Goal: Check status: Check status

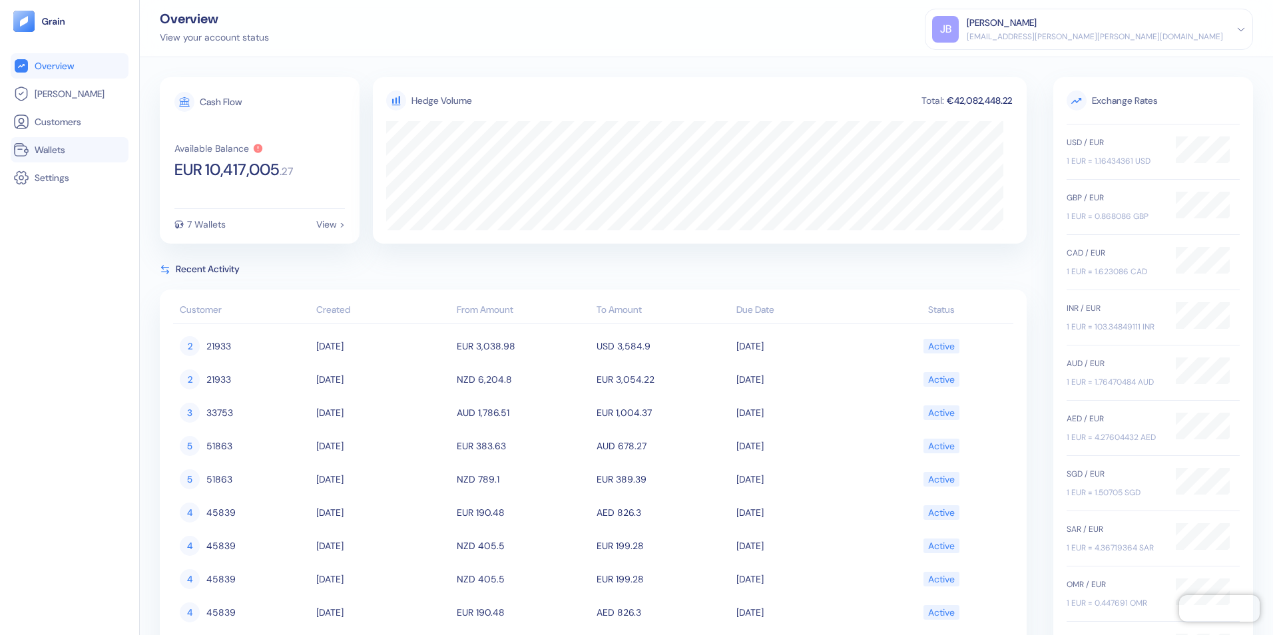
click at [43, 148] on span "Wallets" at bounding box center [50, 149] width 31 height 13
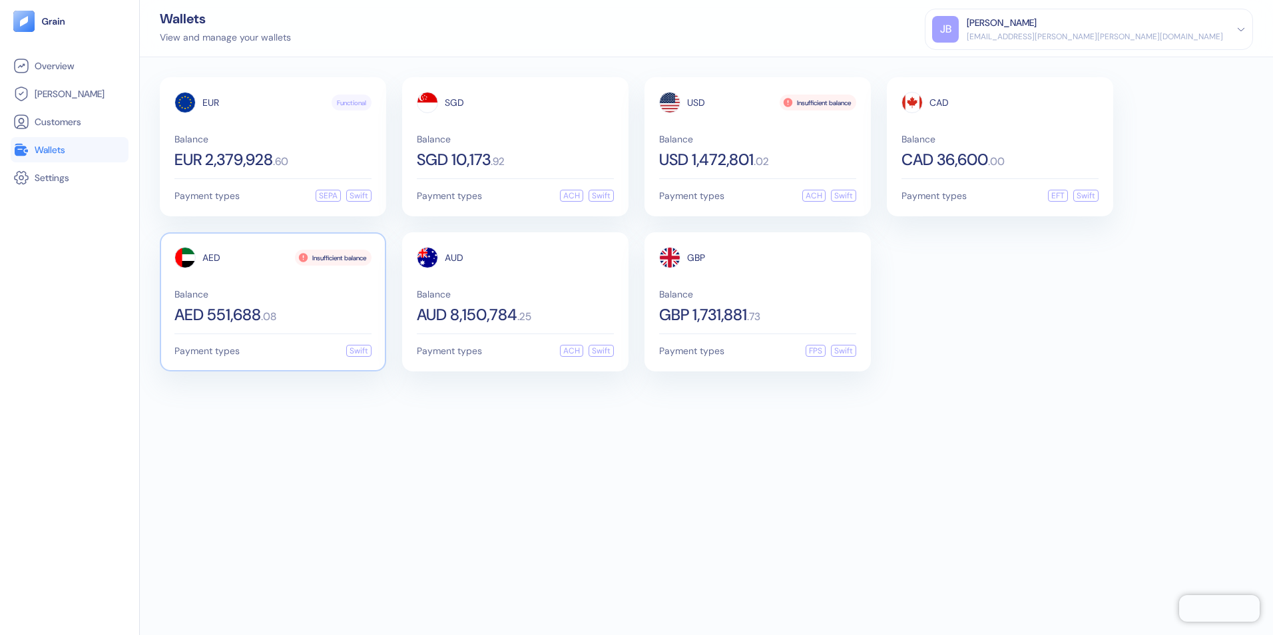
click at [311, 305] on div "Balance AED 551,688 . 08" at bounding box center [272, 306] width 197 height 33
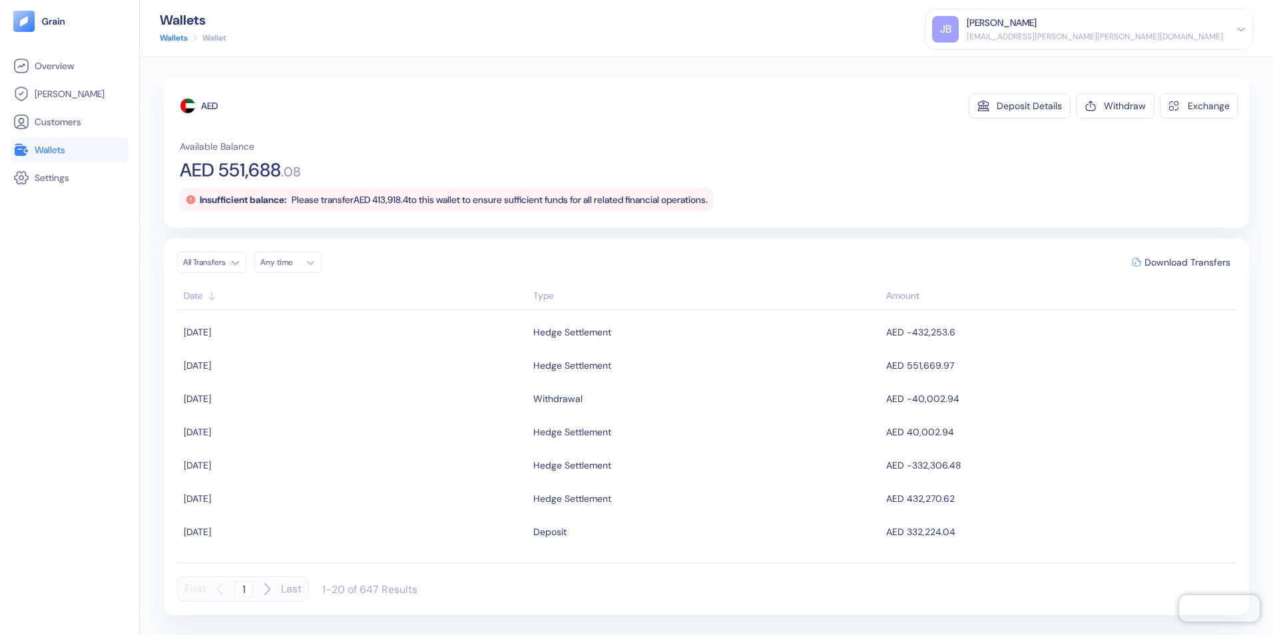
click at [46, 146] on span "Wallets" at bounding box center [50, 149] width 31 height 13
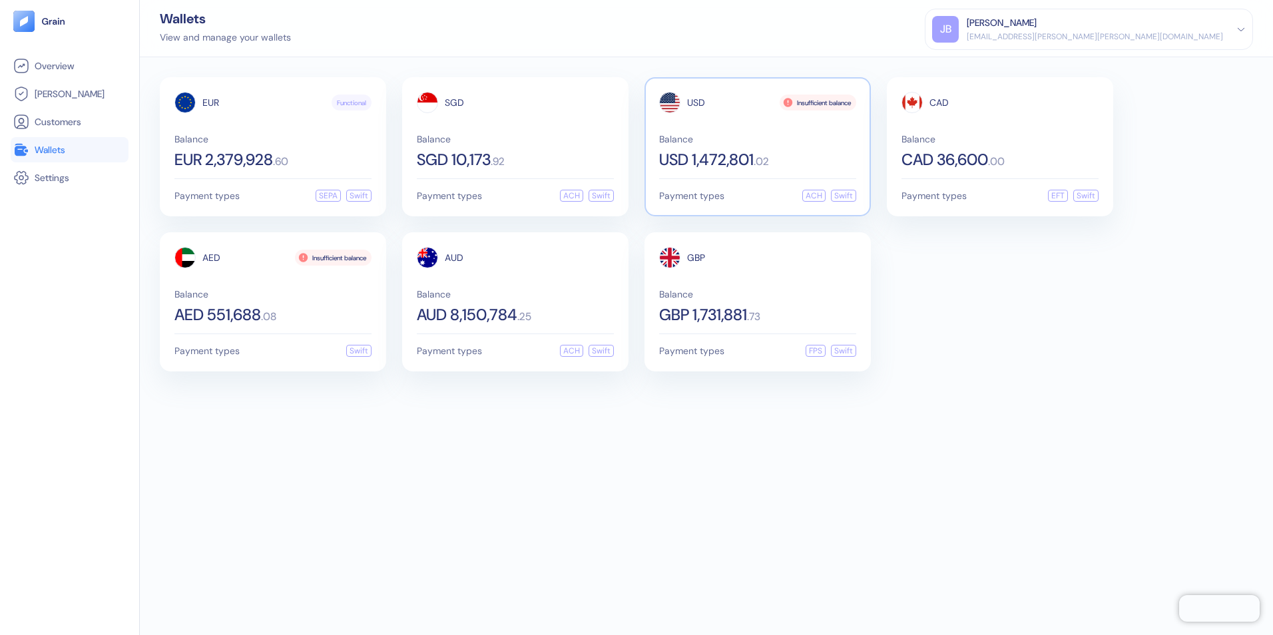
click at [769, 164] on span ". 02" at bounding box center [760, 161] width 15 height 11
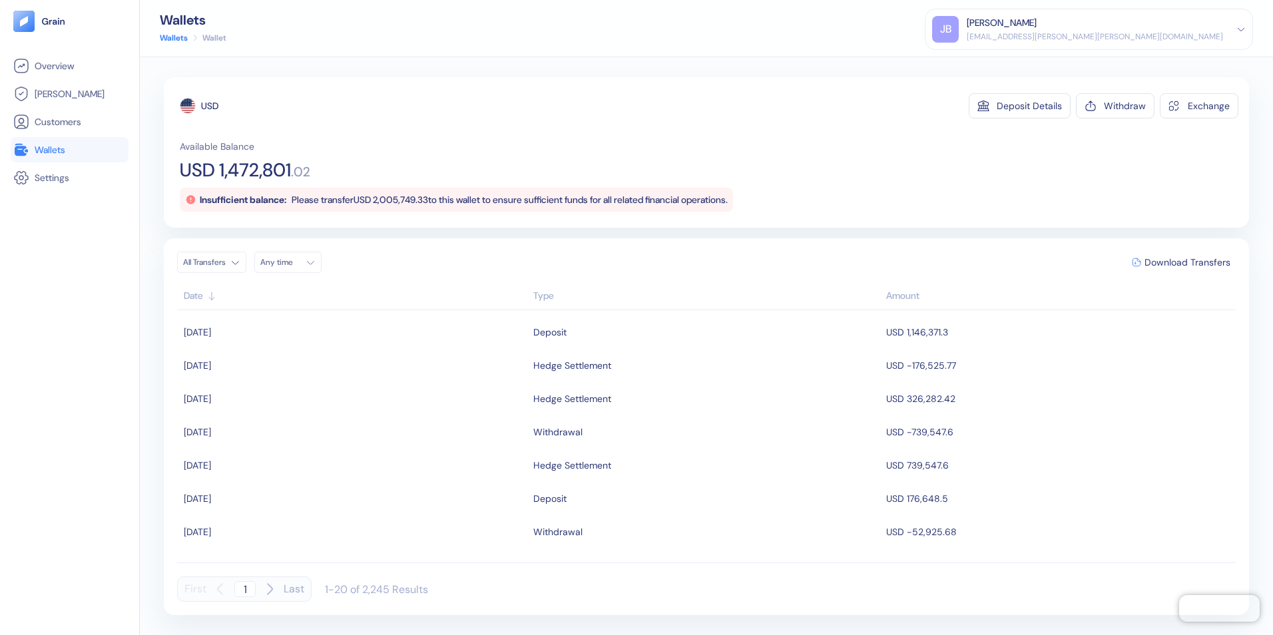
click at [58, 147] on span "Wallets" at bounding box center [50, 149] width 31 height 13
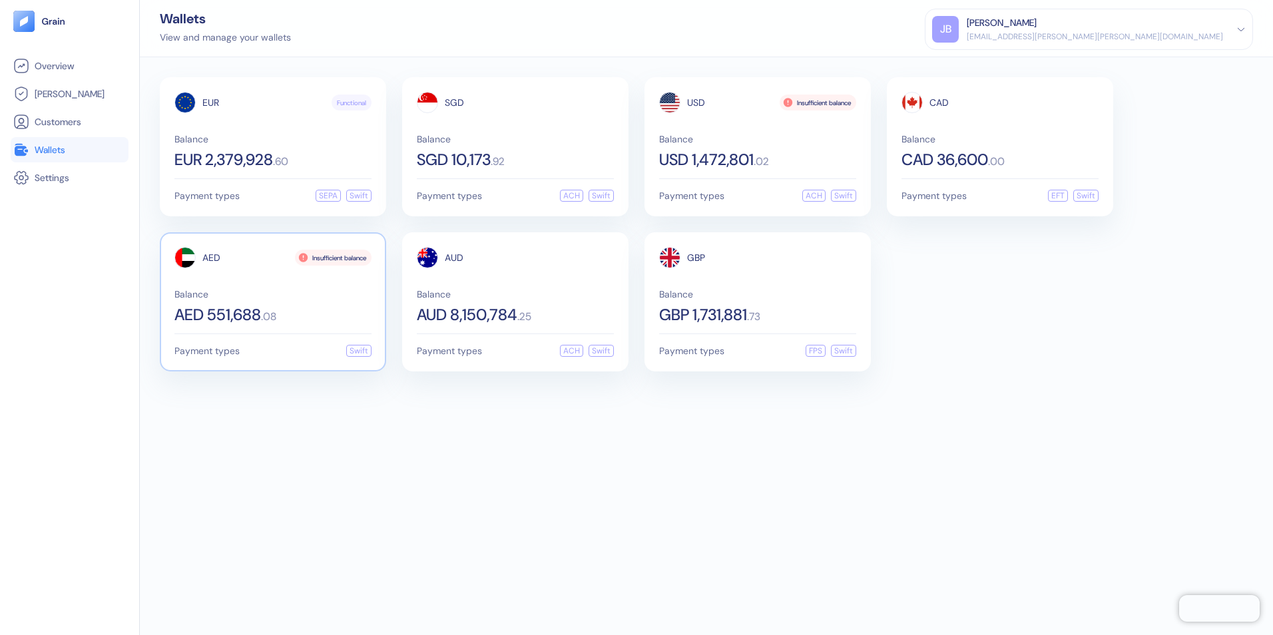
click at [260, 297] on span "Balance" at bounding box center [272, 294] width 197 height 9
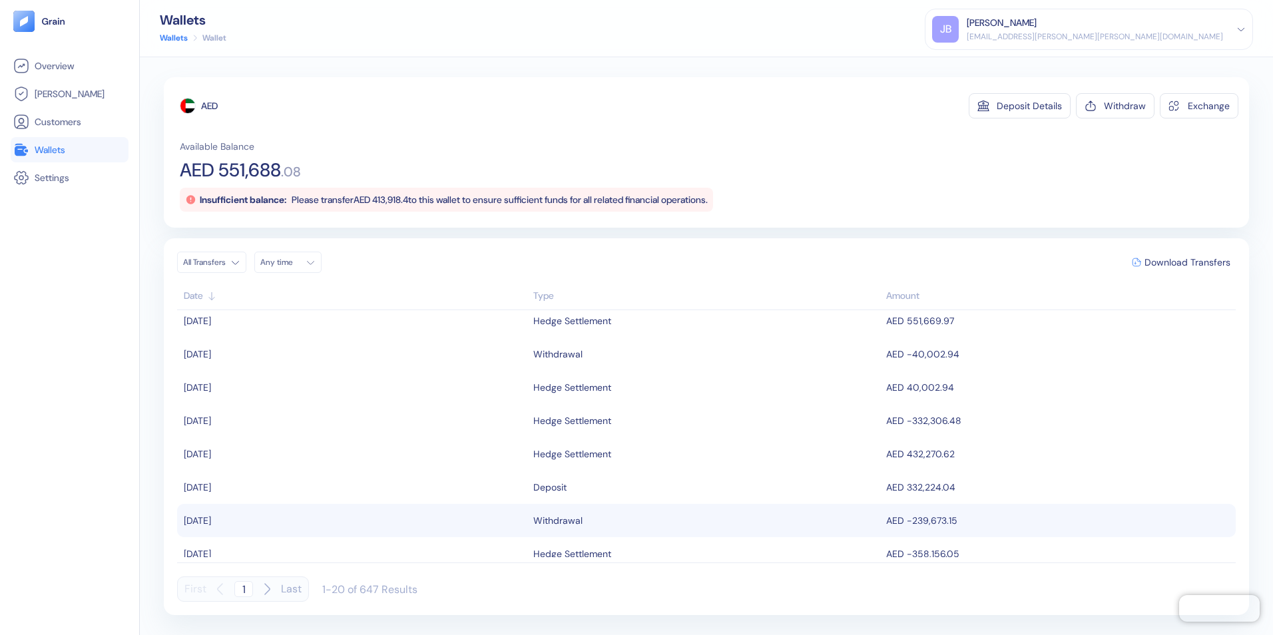
scroll to position [67, 0]
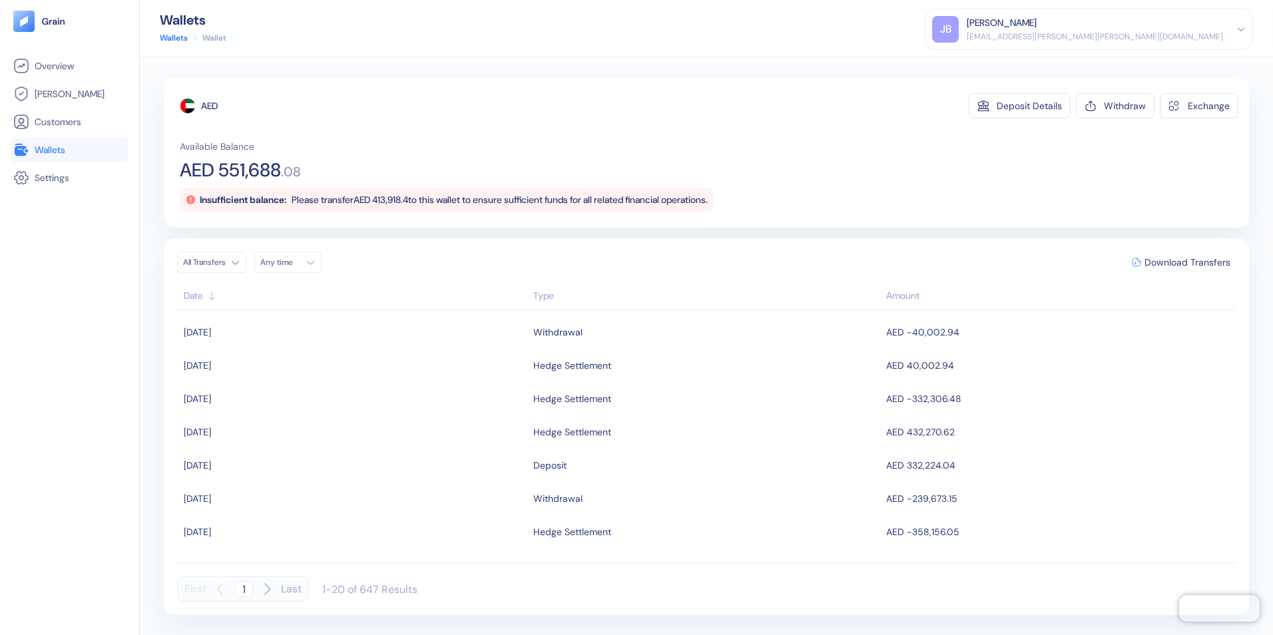
click at [62, 148] on span "Wallets" at bounding box center [50, 149] width 31 height 13
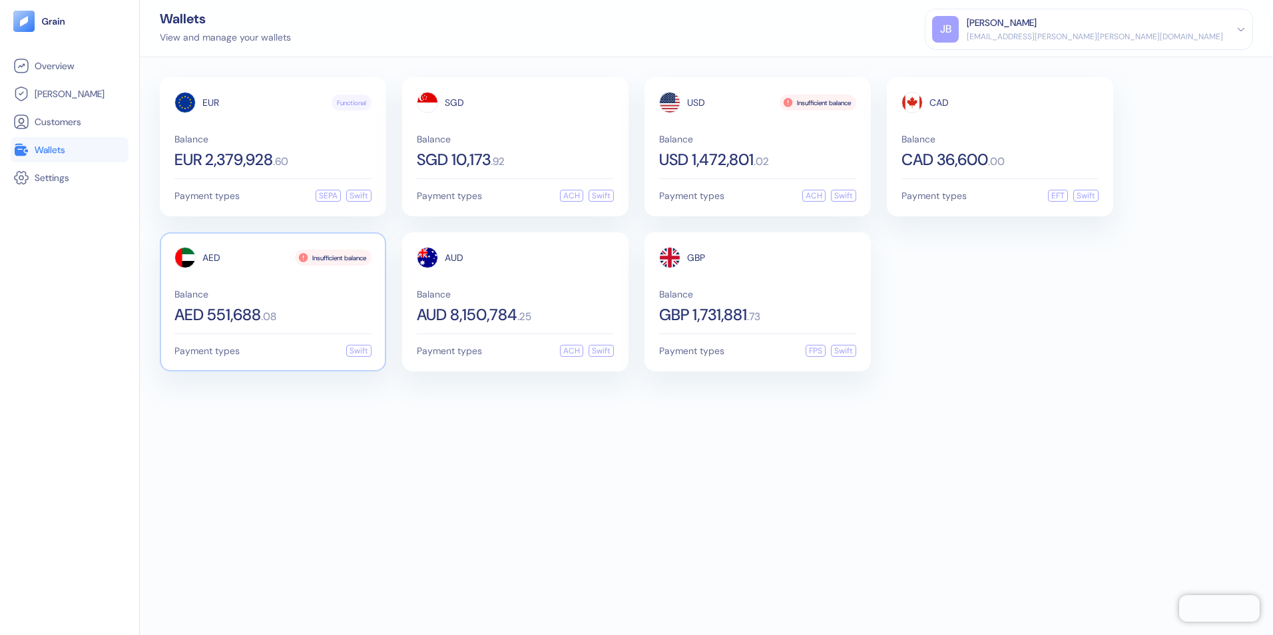
click at [250, 294] on span "Balance" at bounding box center [272, 294] width 197 height 9
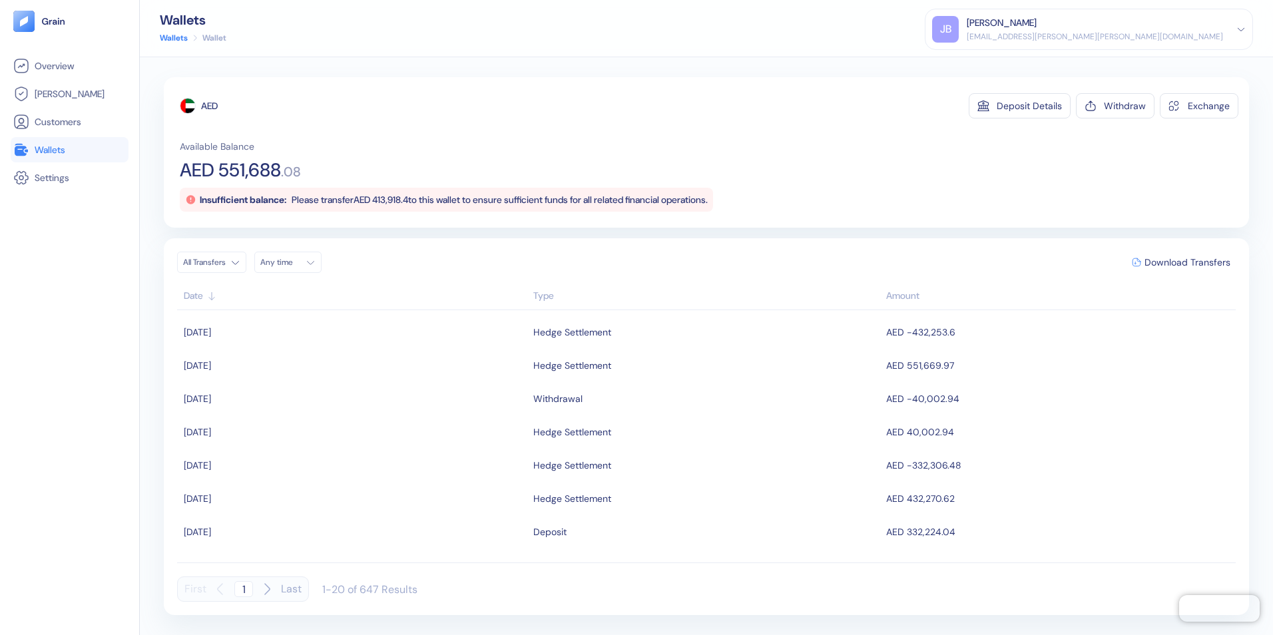
click at [59, 148] on span "Wallets" at bounding box center [50, 149] width 31 height 13
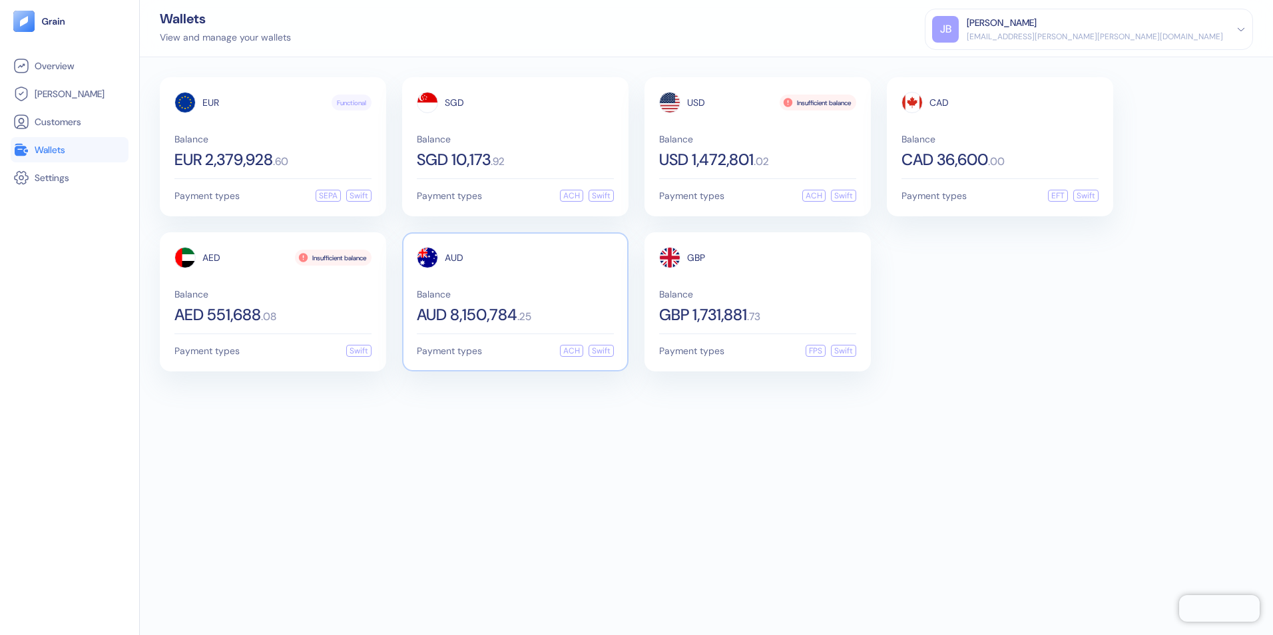
click at [504, 298] on span "Balance" at bounding box center [515, 294] width 197 height 9
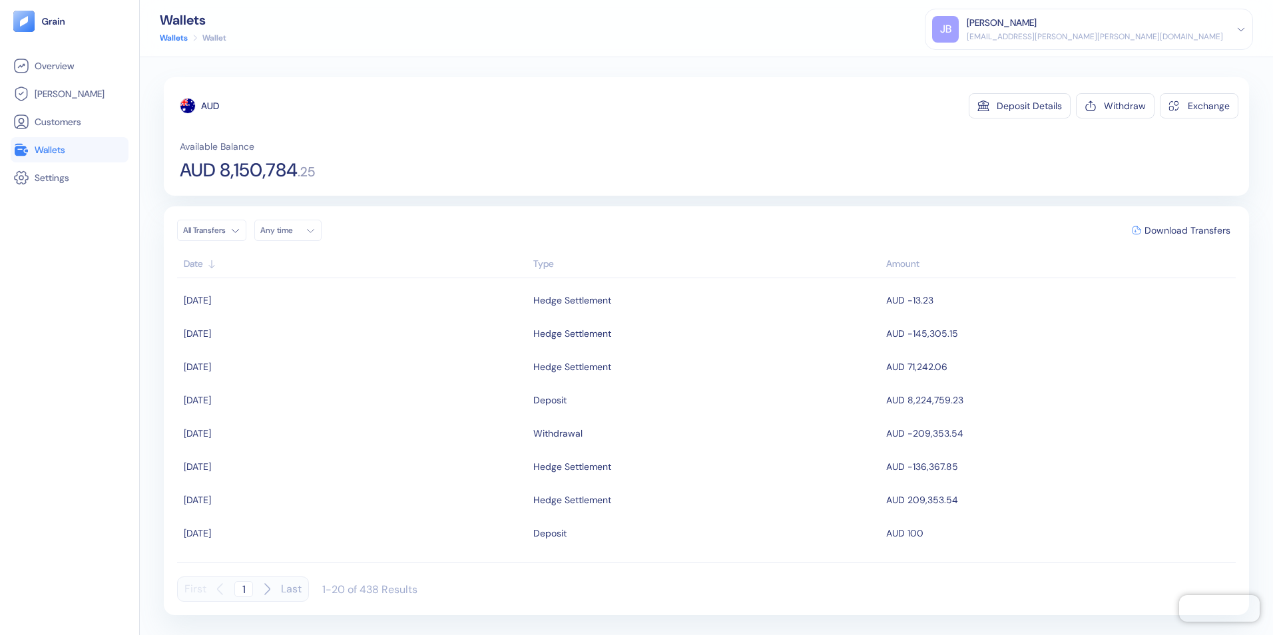
click at [49, 148] on span "Wallets" at bounding box center [50, 149] width 31 height 13
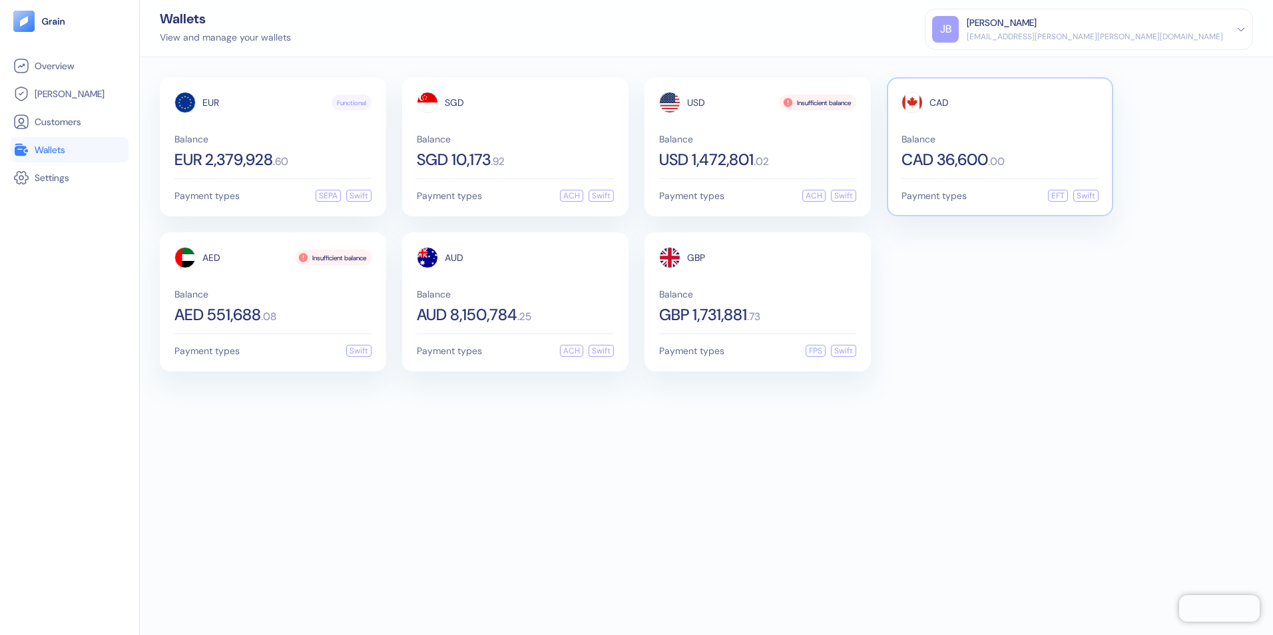
click at [944, 156] on span "CAD 36,600" at bounding box center [944, 160] width 87 height 16
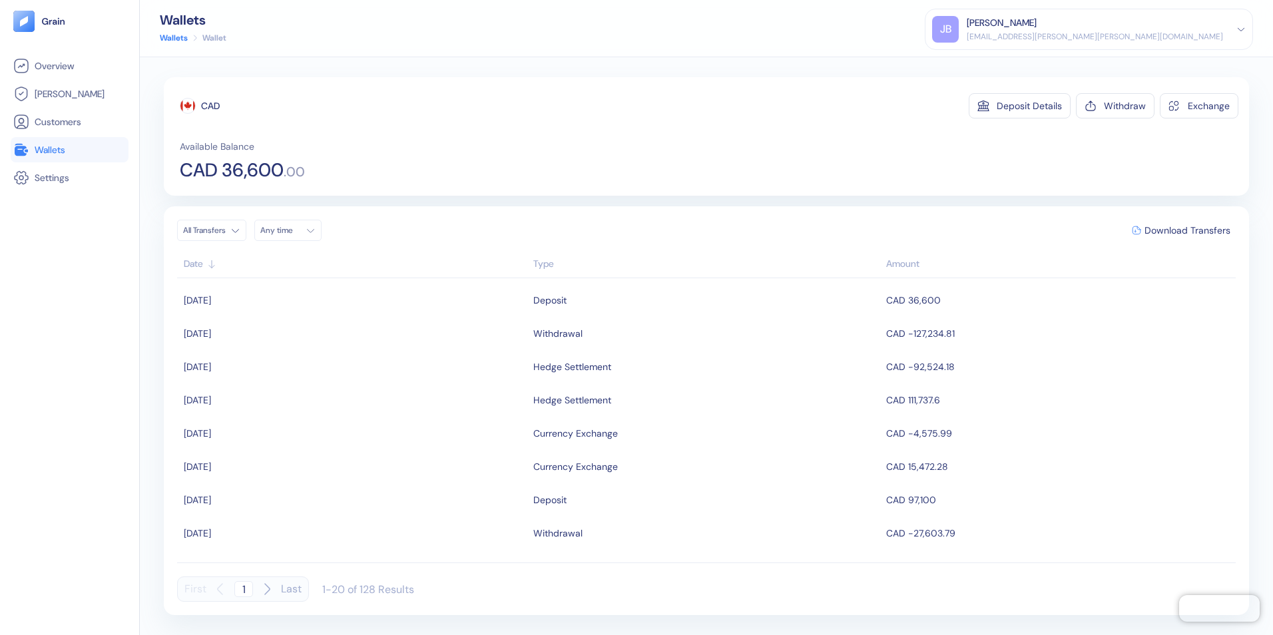
click at [64, 144] on span "Wallets" at bounding box center [50, 149] width 31 height 13
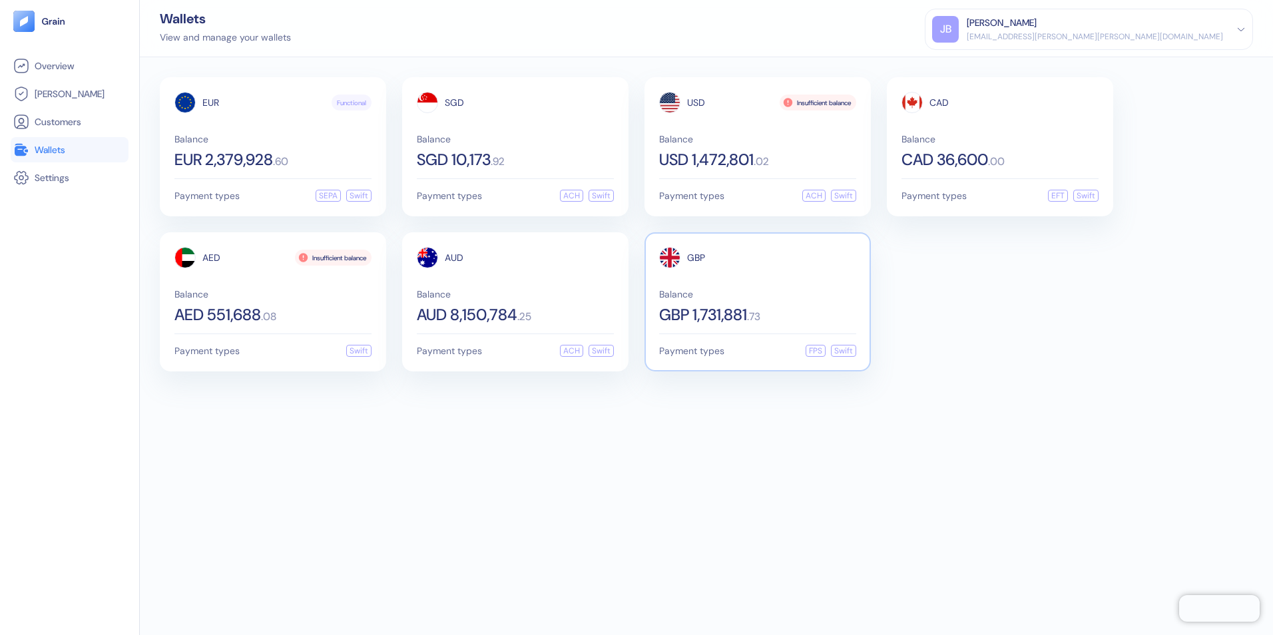
click at [699, 295] on span "Balance" at bounding box center [757, 294] width 197 height 9
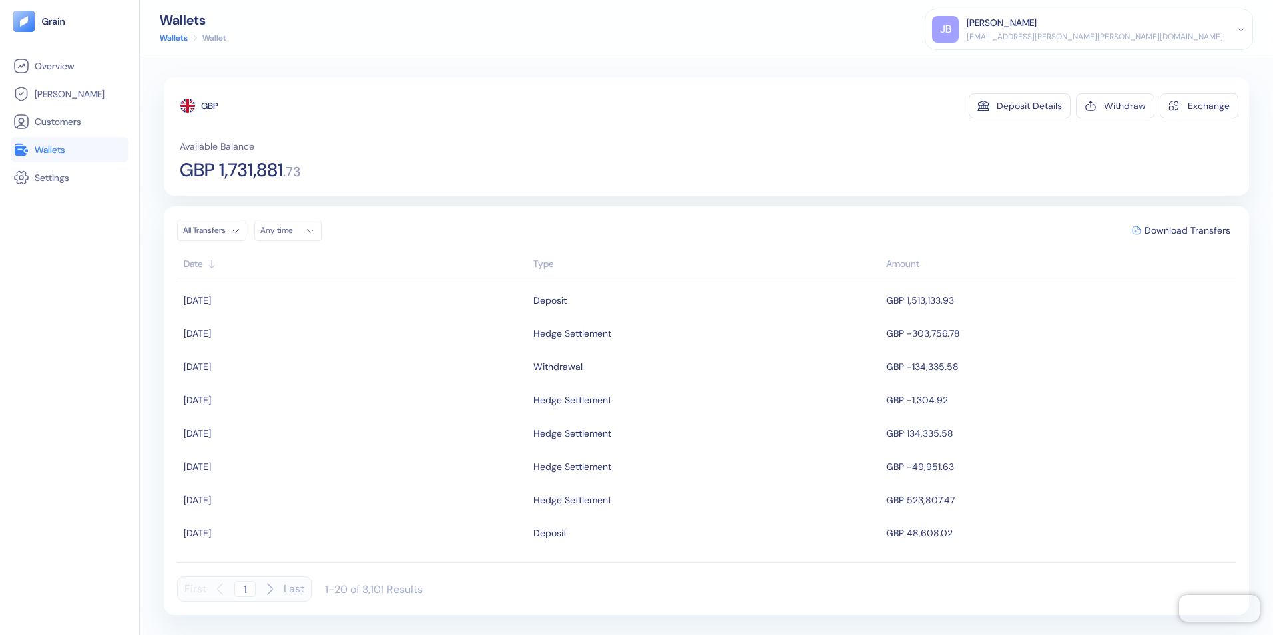
click at [52, 149] on span "Wallets" at bounding box center [50, 149] width 31 height 13
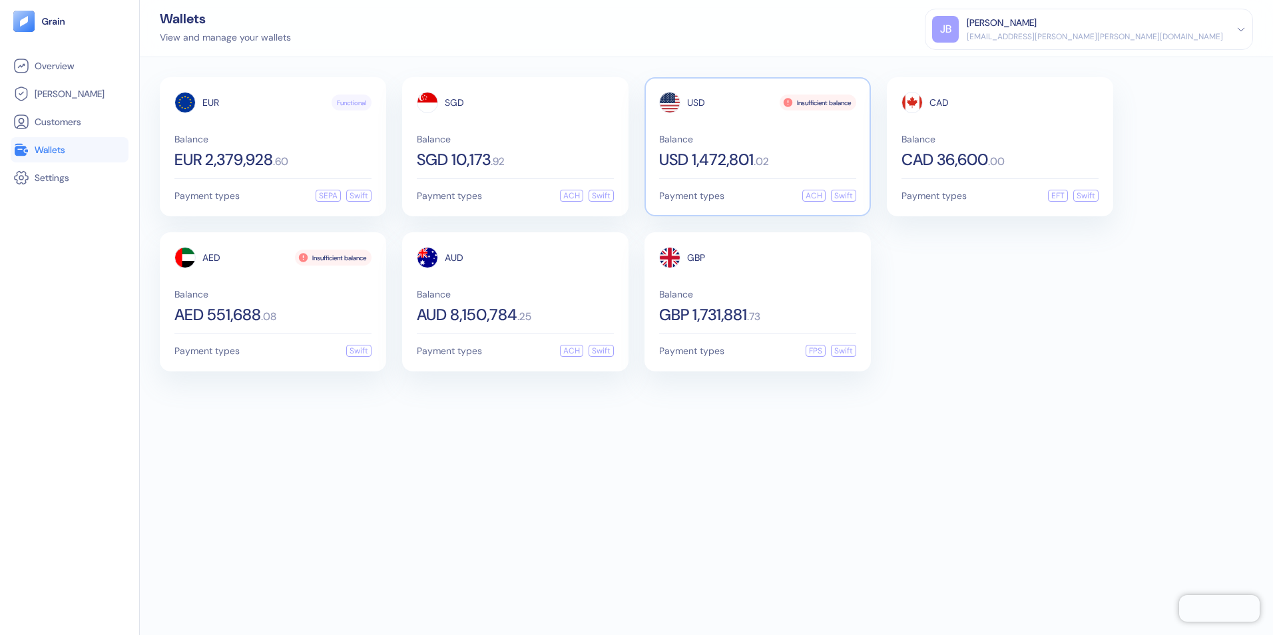
click at [762, 152] on div "USD 1,472,801 . 02" at bounding box center [757, 160] width 197 height 16
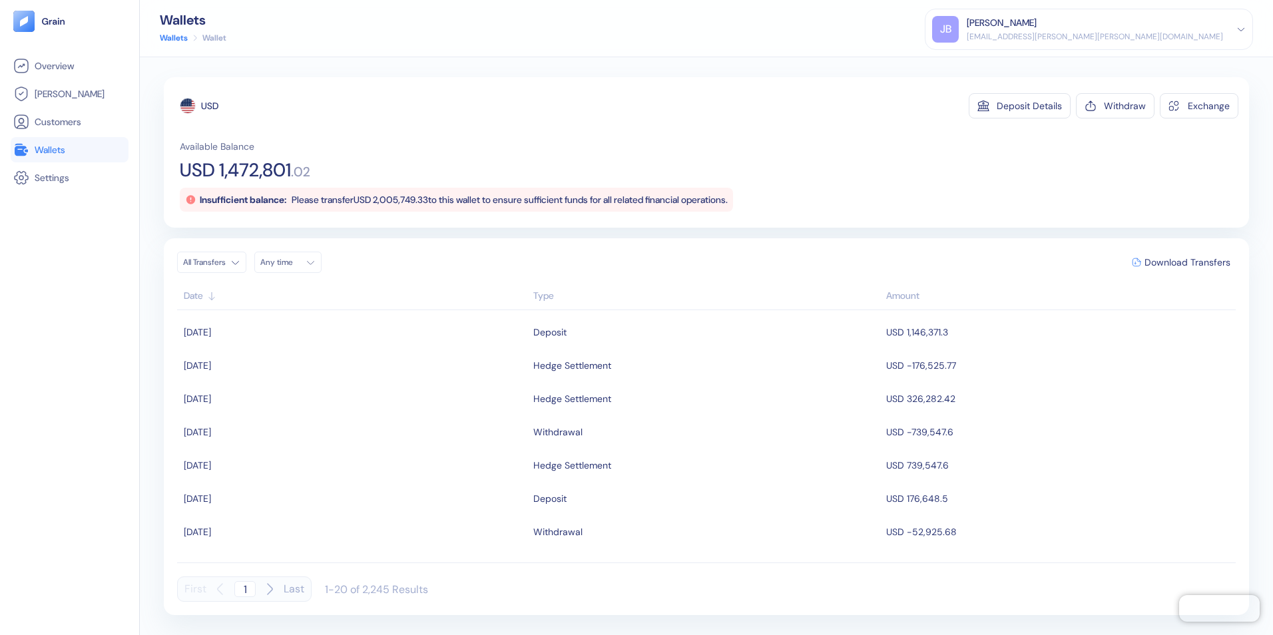
drag, startPoint x: 47, startPoint y: 144, endPoint x: 60, endPoint y: 161, distance: 21.4
click at [47, 144] on span "Wallets" at bounding box center [50, 149] width 31 height 13
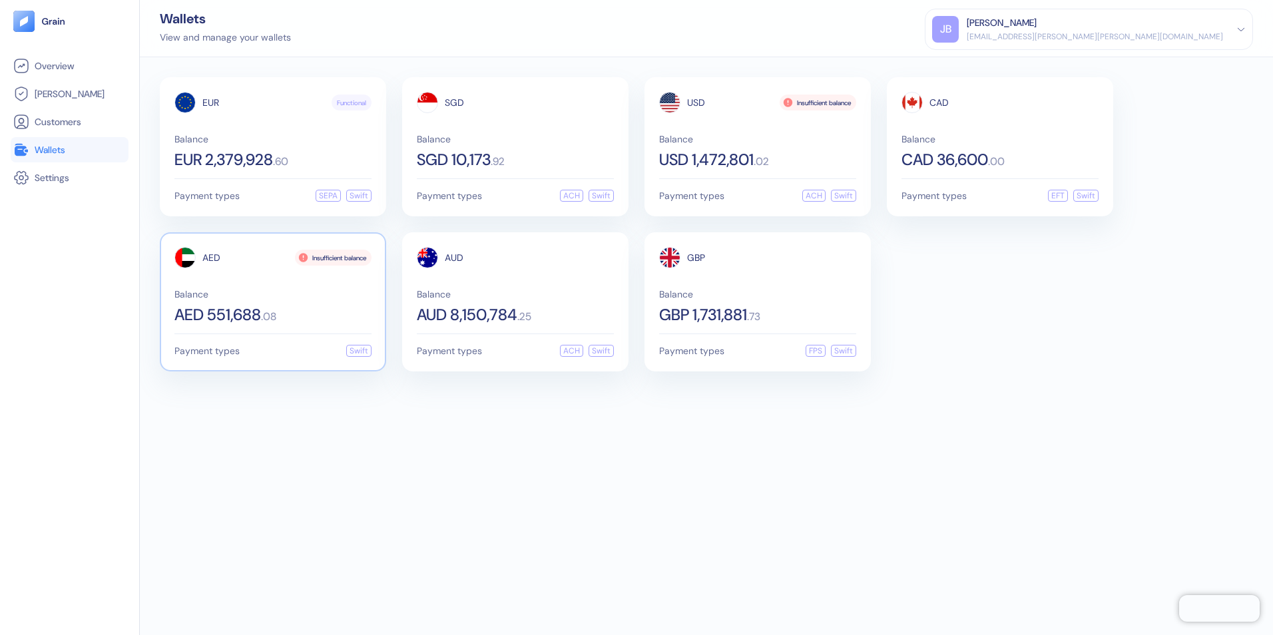
click at [276, 290] on span "Balance" at bounding box center [272, 294] width 197 height 9
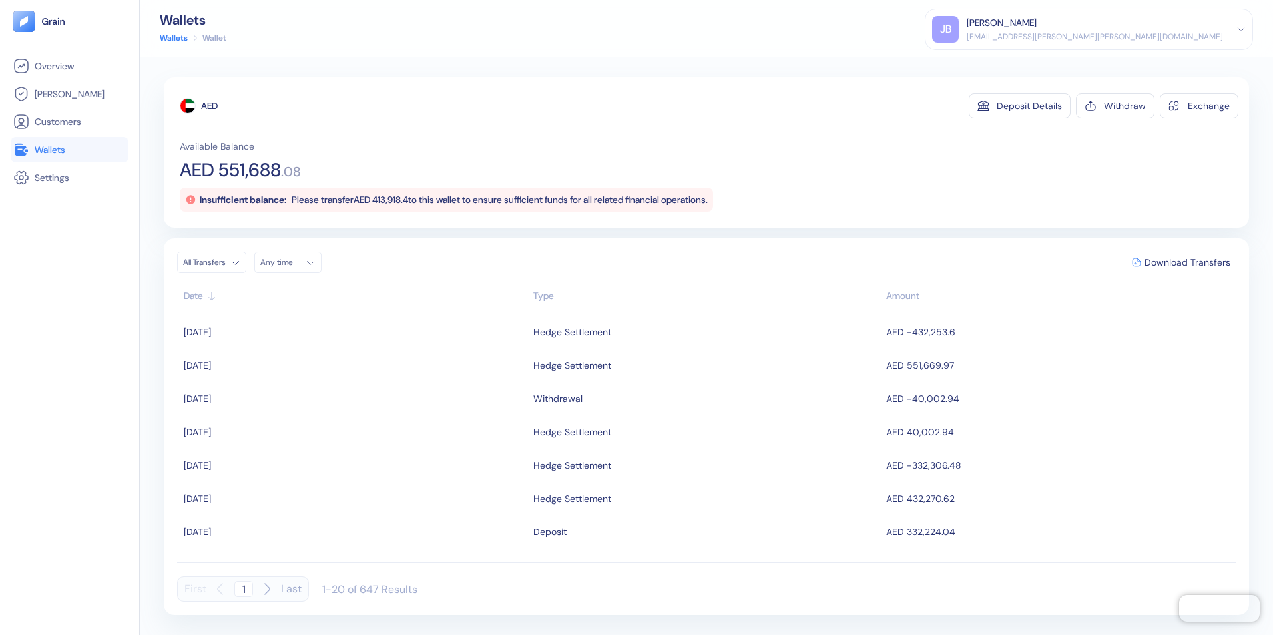
click at [58, 148] on span "Wallets" at bounding box center [50, 149] width 31 height 13
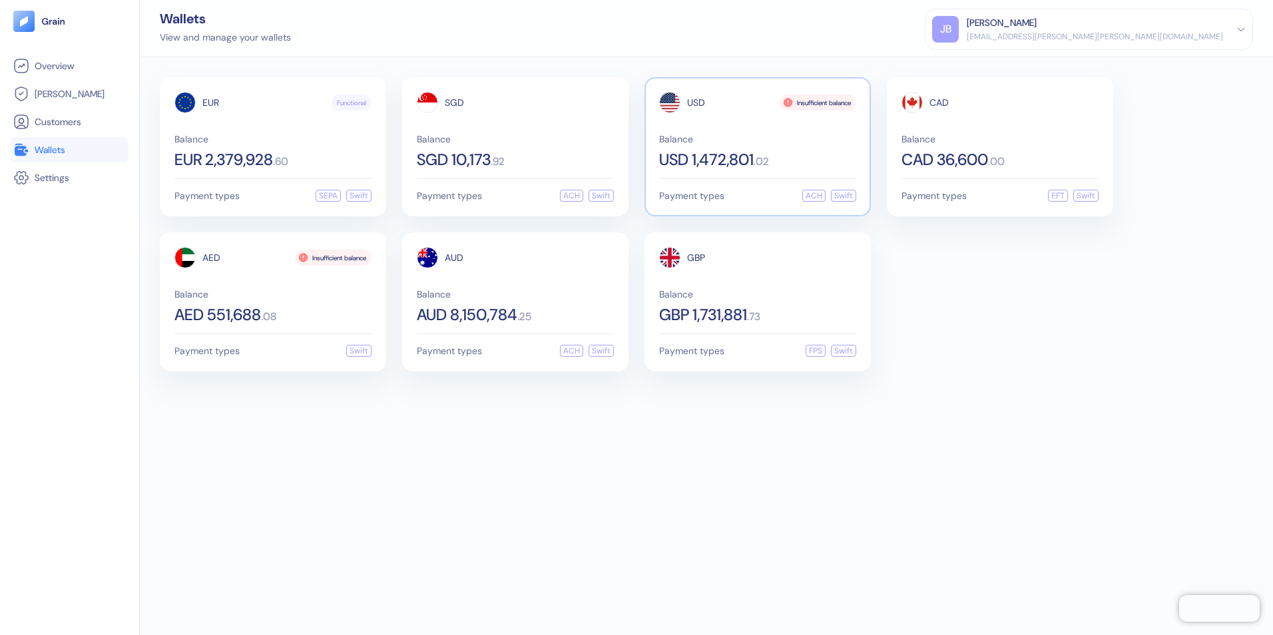
click at [688, 156] on span "USD 1,472,801" at bounding box center [706, 160] width 95 height 16
